Goal: Find contact information: Find contact information

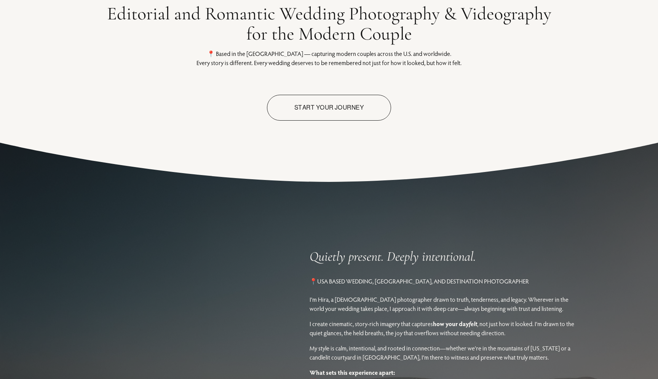
scroll to position [413, 0]
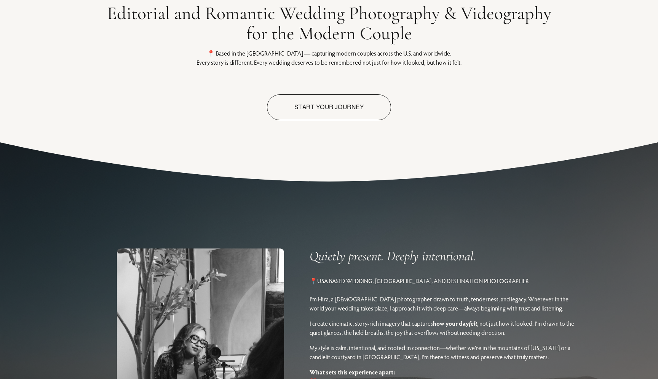
click at [324, 110] on link "Start Your journey" at bounding box center [329, 107] width 125 height 26
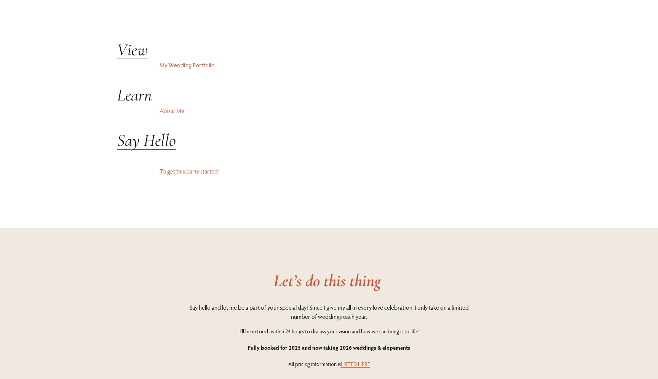
scroll to position [1943, 0]
